Goal: Task Accomplishment & Management: Use online tool/utility

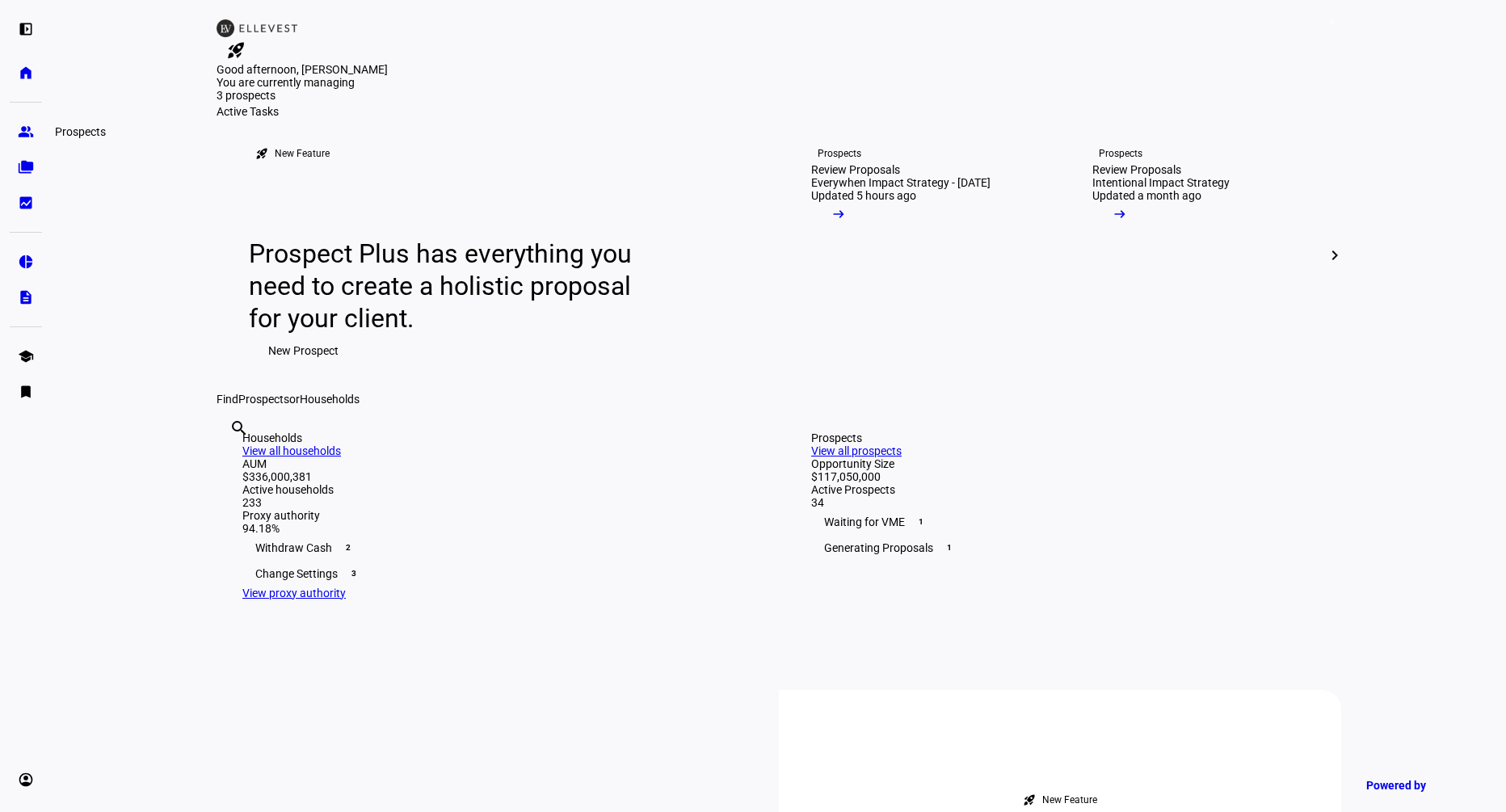
click at [33, 124] on eth-mat-symbol "group" at bounding box center [26, 132] width 16 height 16
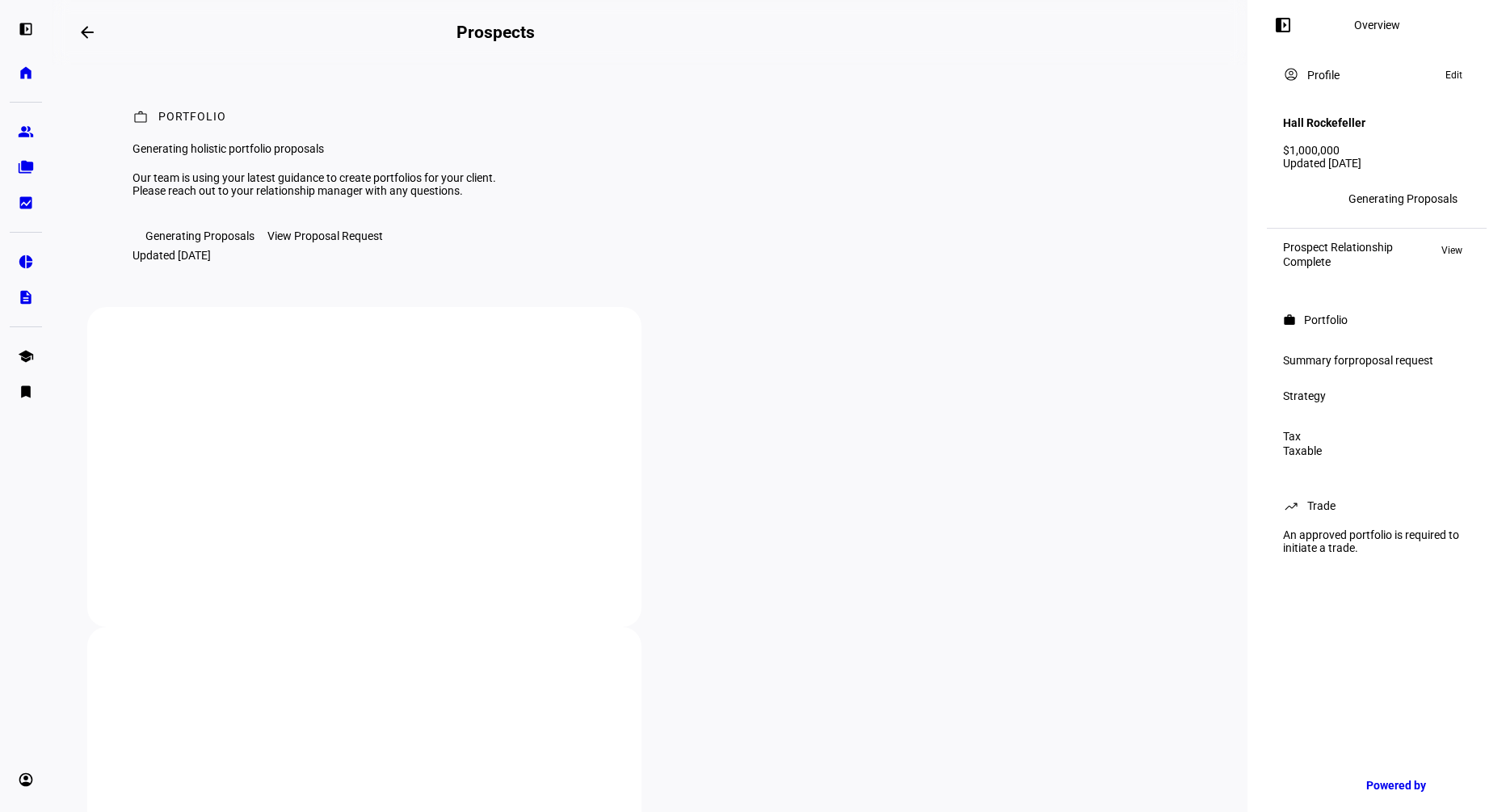
click at [1384, 354] on span "proposal request" at bounding box center [1390, 361] width 84 height 13
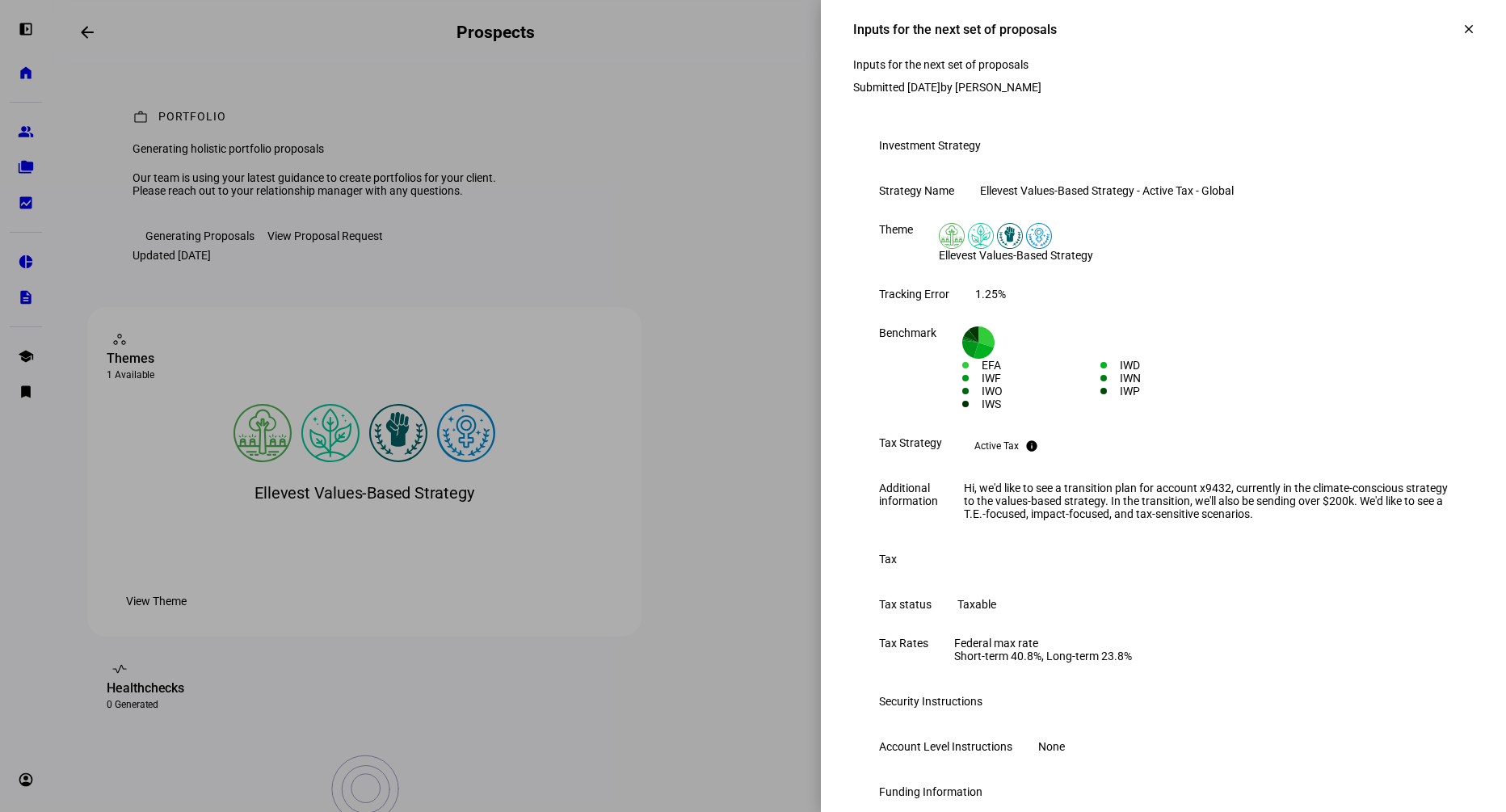
scroll to position [719, 0]
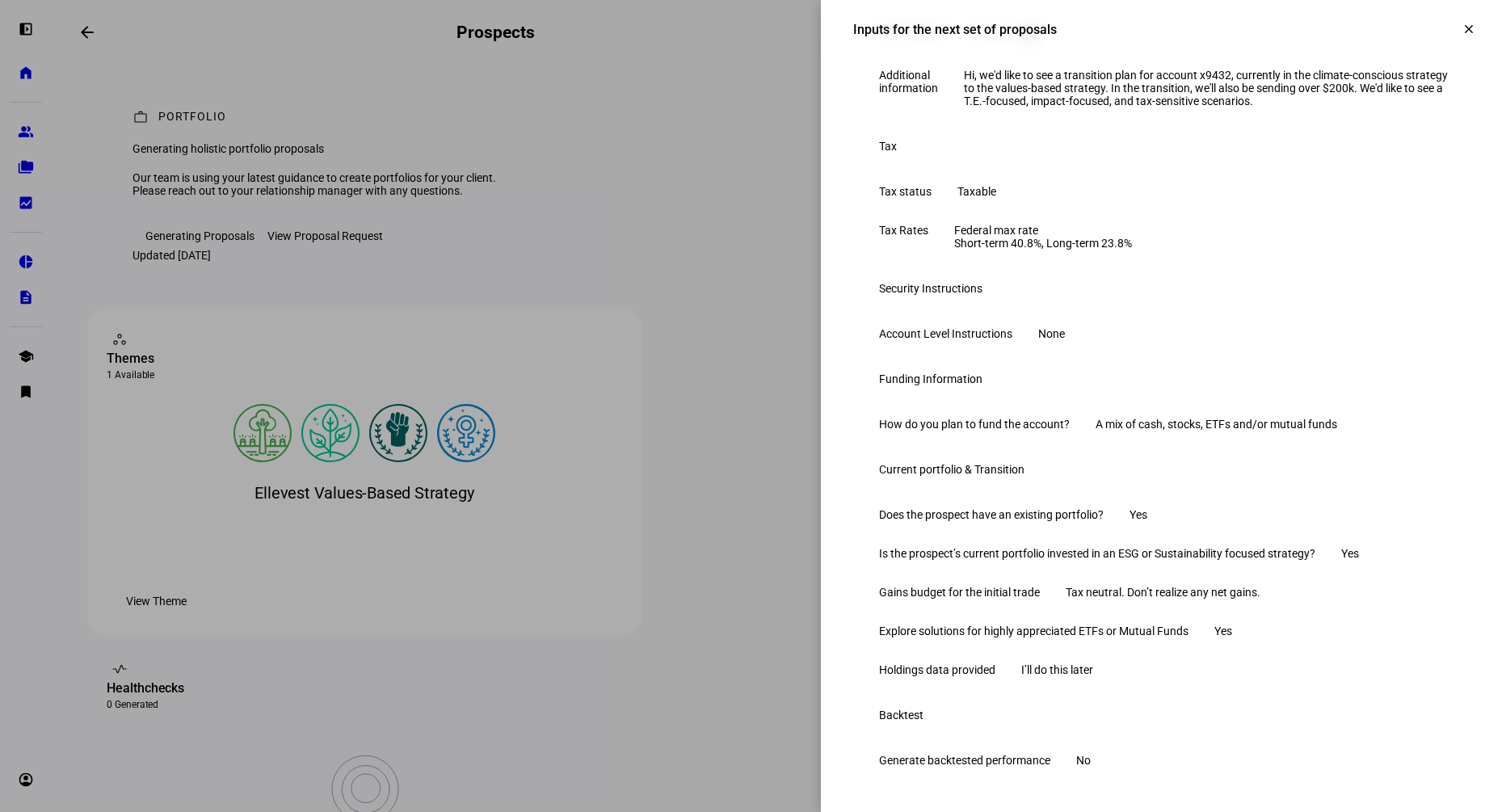
click at [1451, 31] on span at bounding box center [1469, 29] width 39 height 39
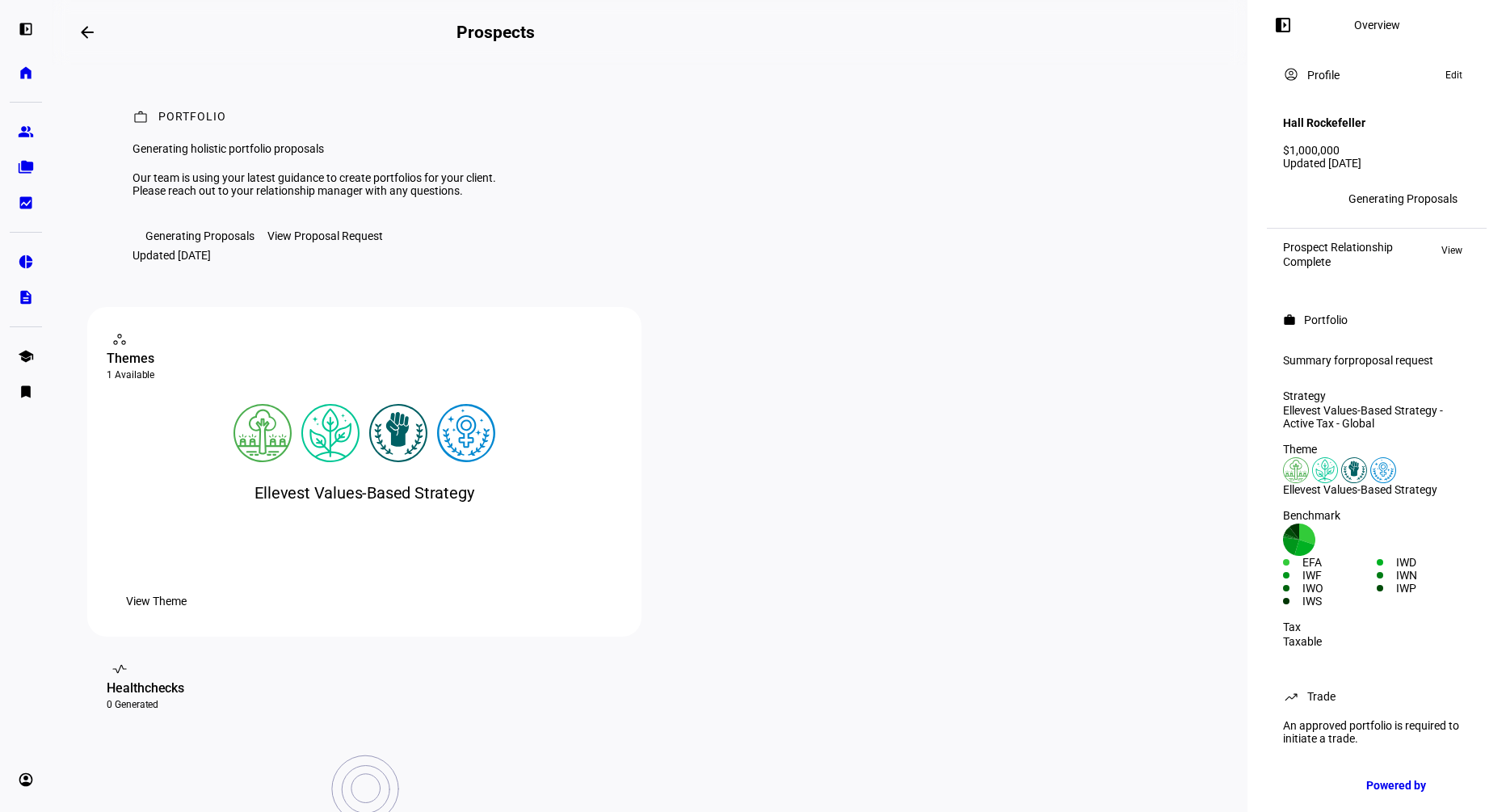
click at [646, 593] on div "workspaces contact_support Themes 1 Available What is a Theme? Ellevest Values-…" at bounding box center [649, 648] width 1125 height 681
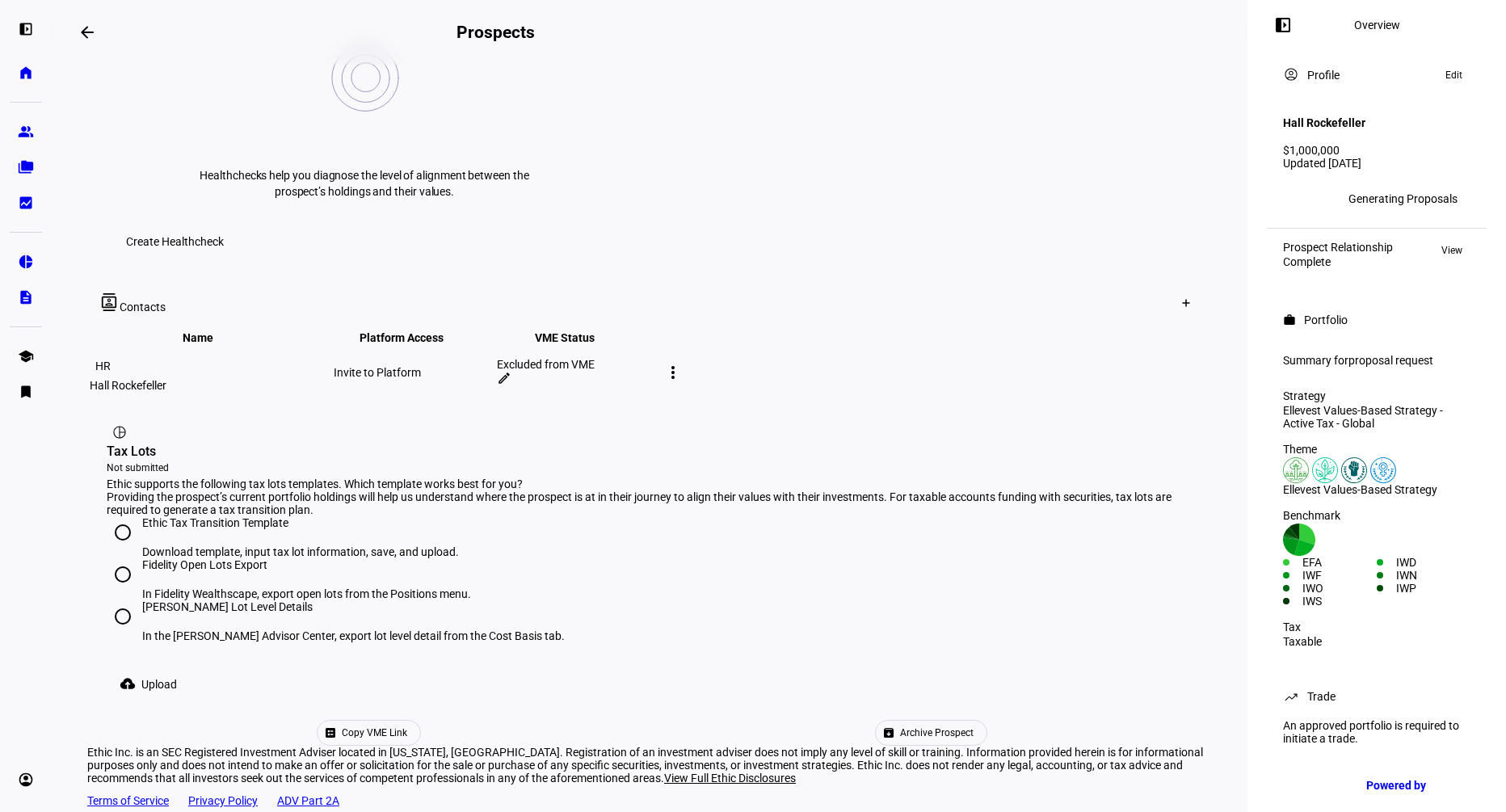
click at [201, 600] on div "[PERSON_NAME] Lot Level Details" at bounding box center [353, 607] width 422 height 13
click at [139, 600] on input "[PERSON_NAME] Lot Level Details In the [PERSON_NAME] Advisor Center, export lot…" at bounding box center [123, 617] width 33 height 33
radio input "true"
click at [170, 668] on span "Upload" at bounding box center [159, 685] width 35 height 33
click at [166, 668] on span "Upload" at bounding box center [159, 685] width 35 height 33
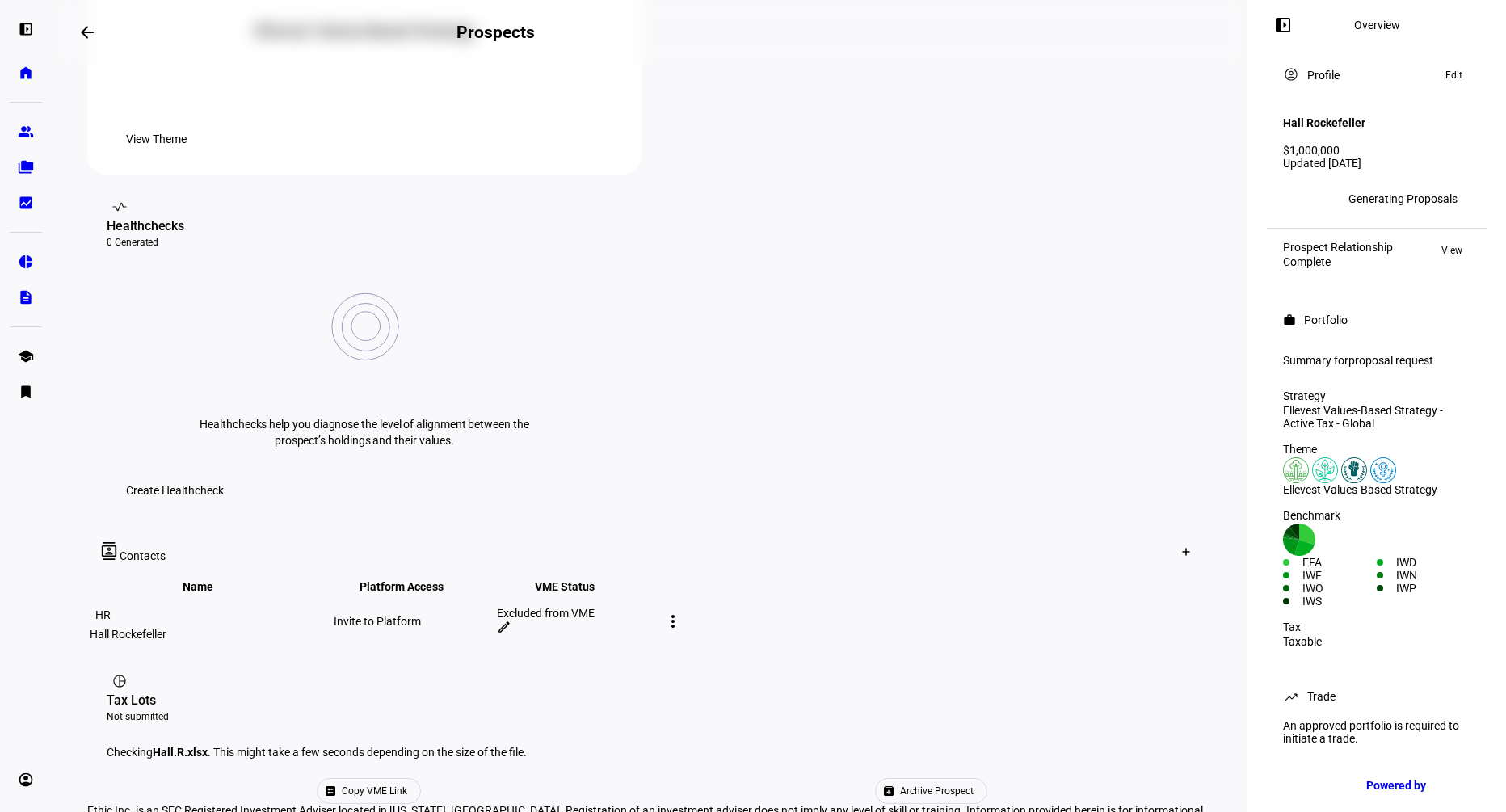
scroll to position [535, 0]
